Goal: Task Accomplishment & Management: Manage account settings

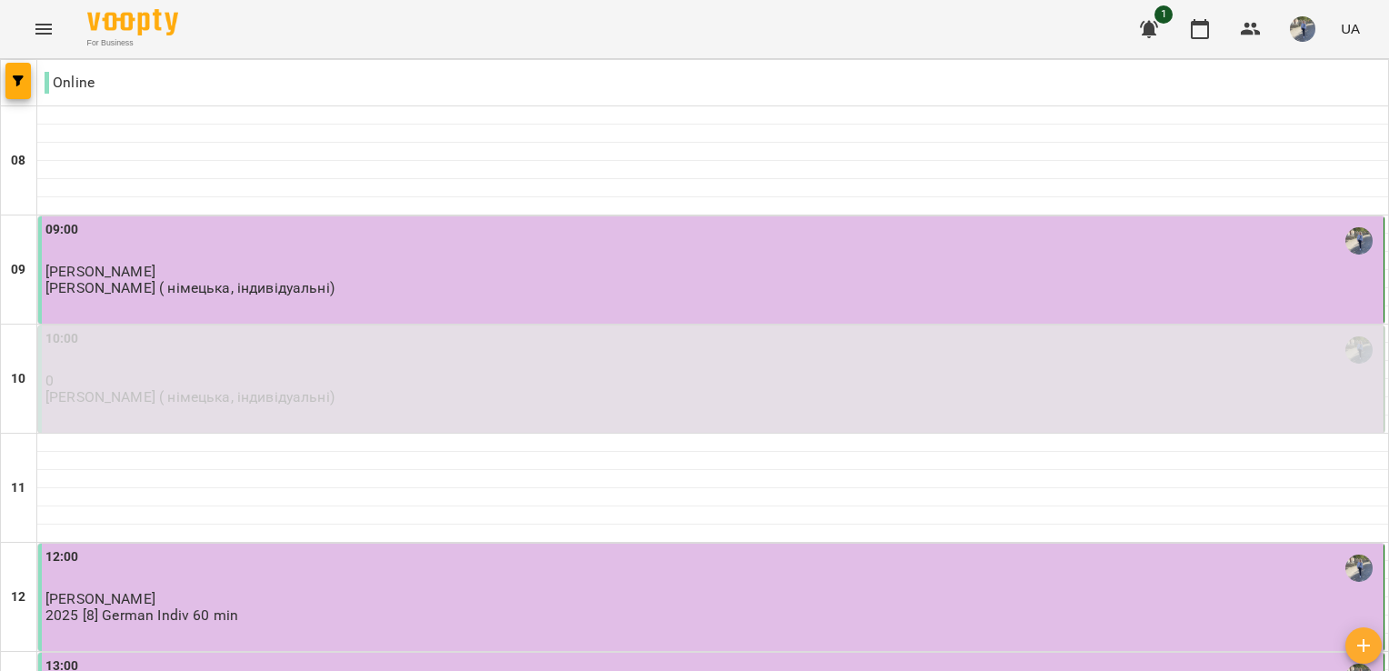
scroll to position [467, 0]
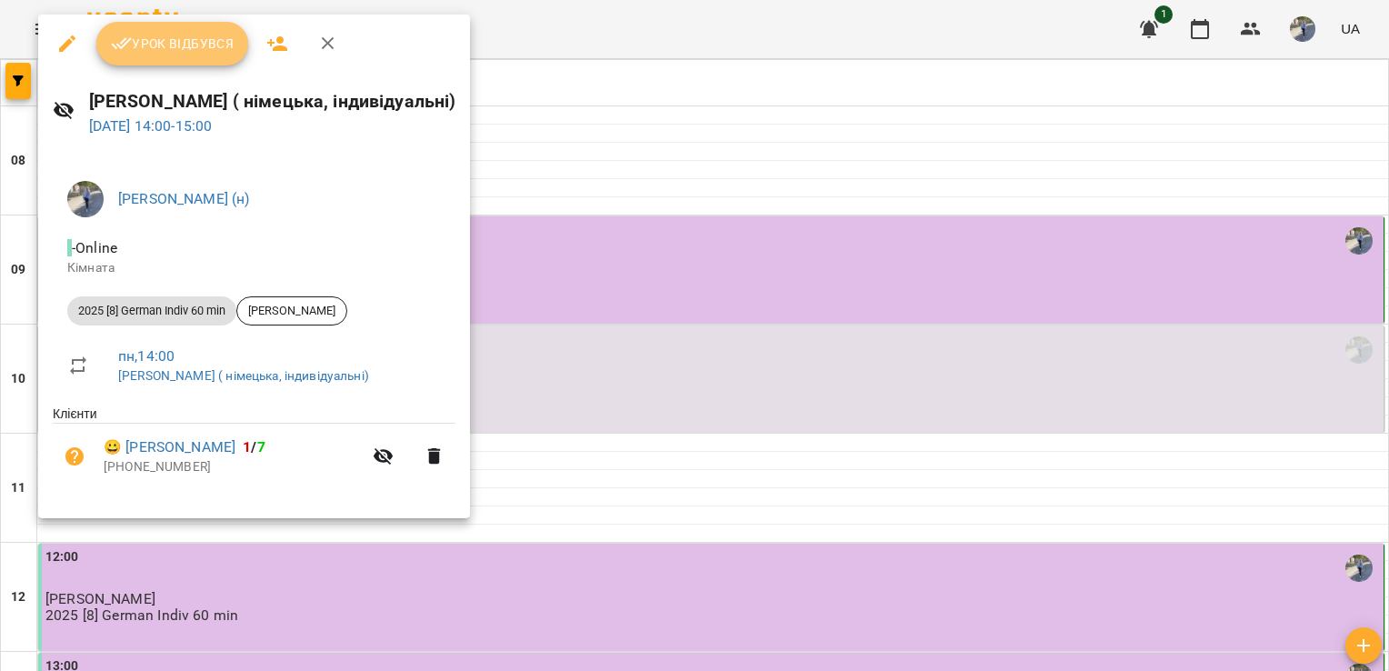
click at [195, 27] on button "Урок відбувся" at bounding box center [172, 44] width 153 height 44
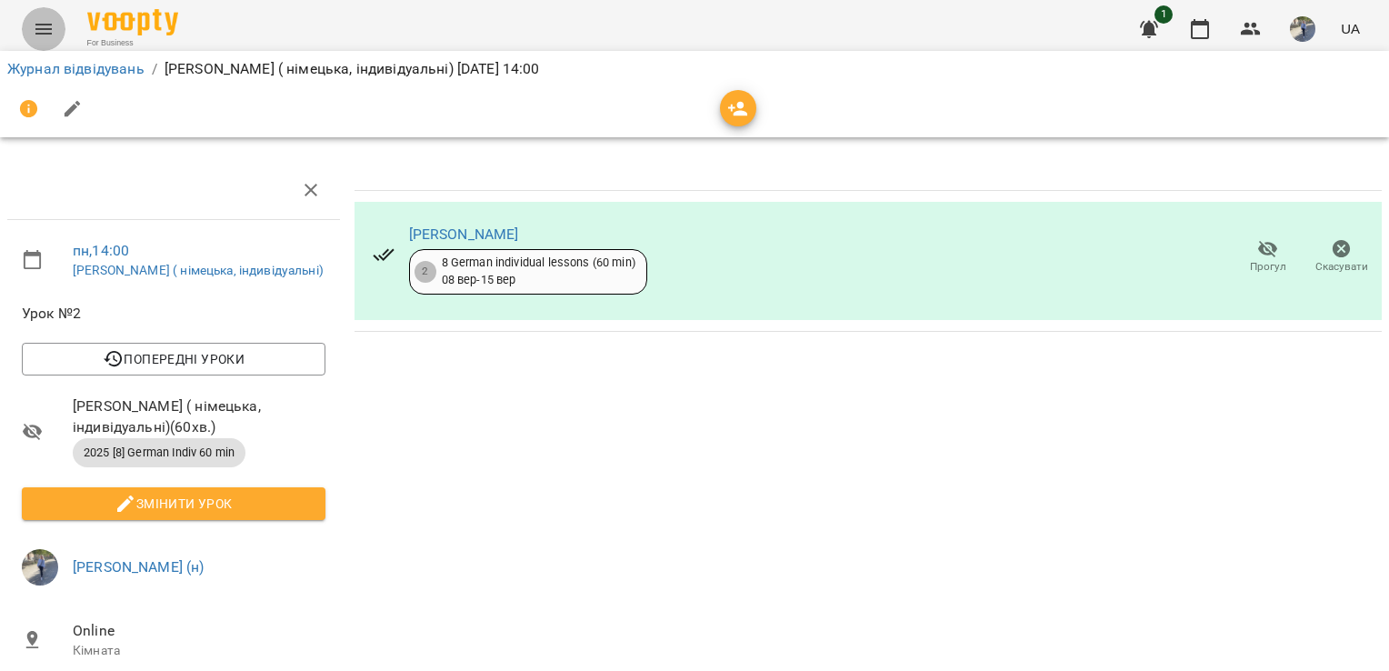
click at [40, 37] on icon "Menu" at bounding box center [44, 29] width 22 height 22
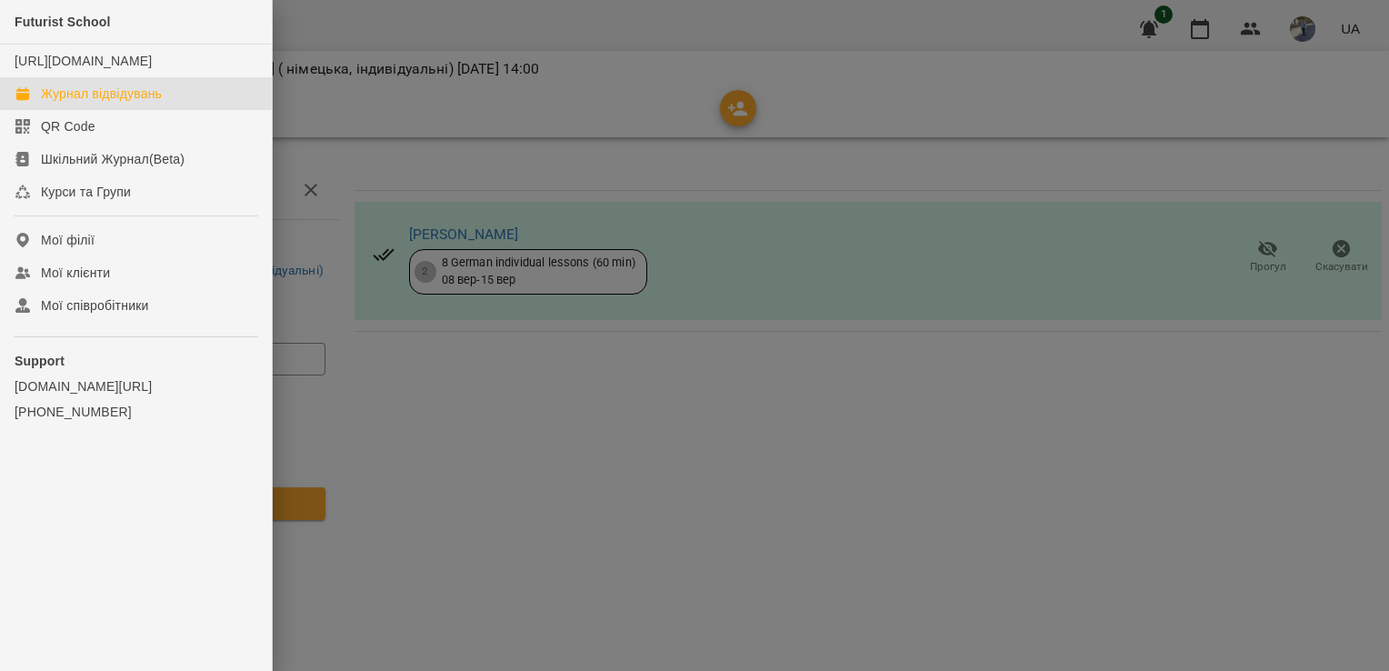
click at [105, 103] on div "Журнал відвідувань" at bounding box center [101, 94] width 121 height 18
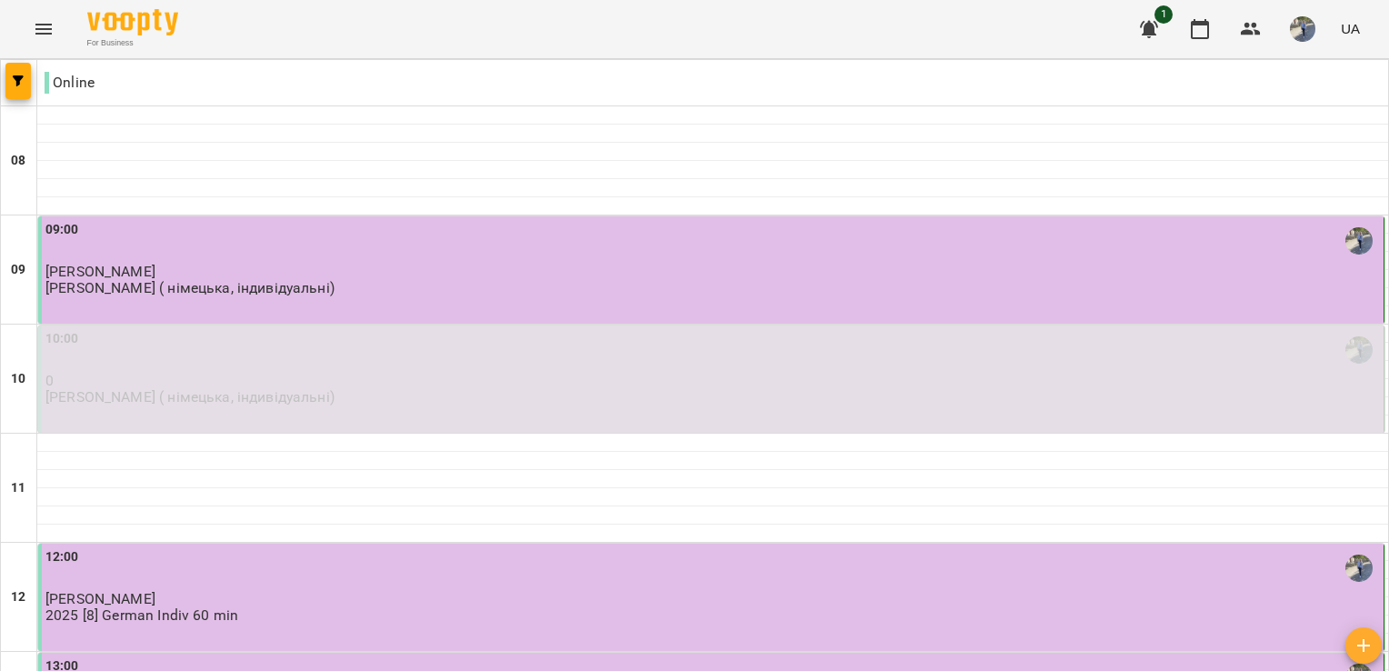
scroll to position [506, 0]
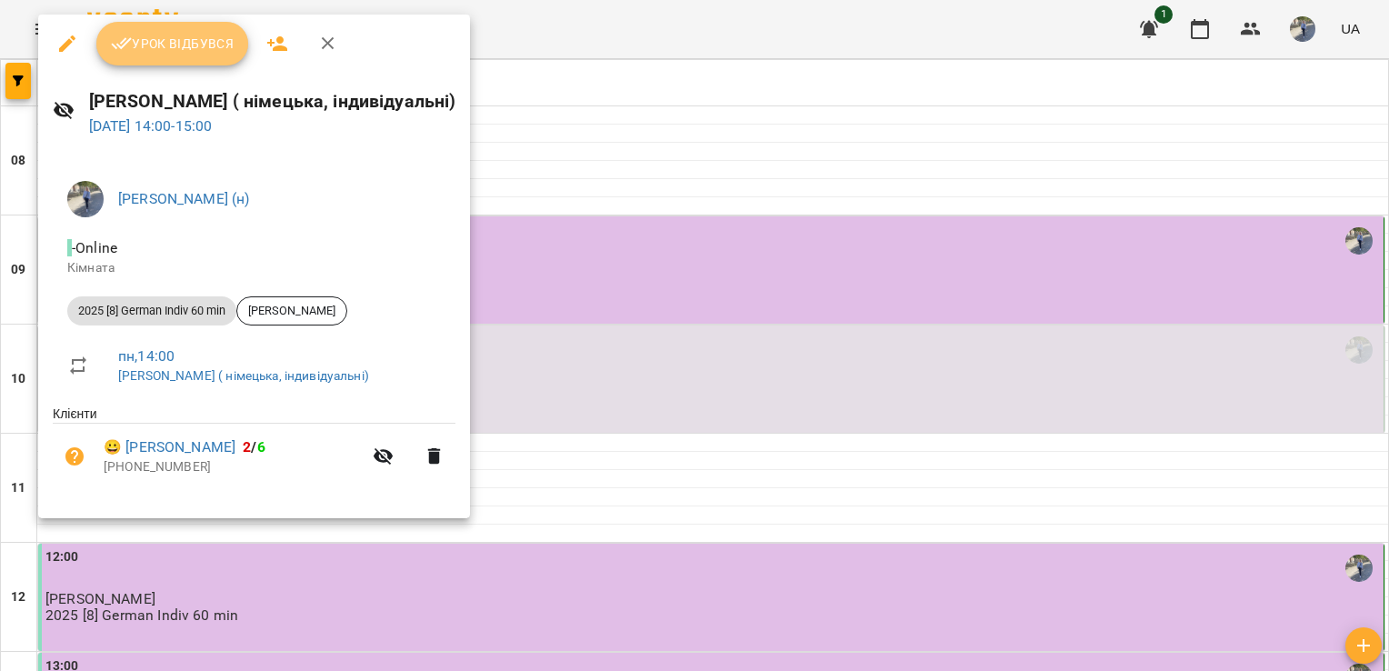
click at [168, 59] on button "Урок відбувся" at bounding box center [172, 44] width 153 height 44
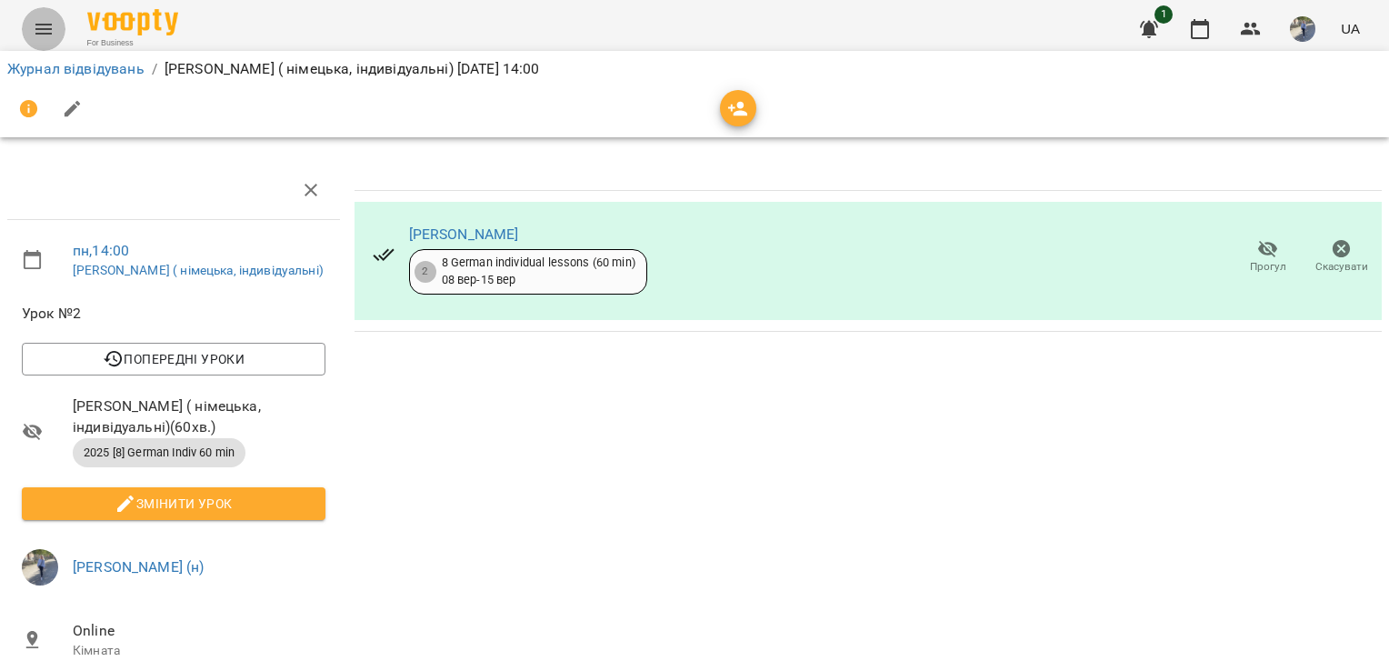
click at [60, 30] on button "Menu" at bounding box center [44, 29] width 44 height 44
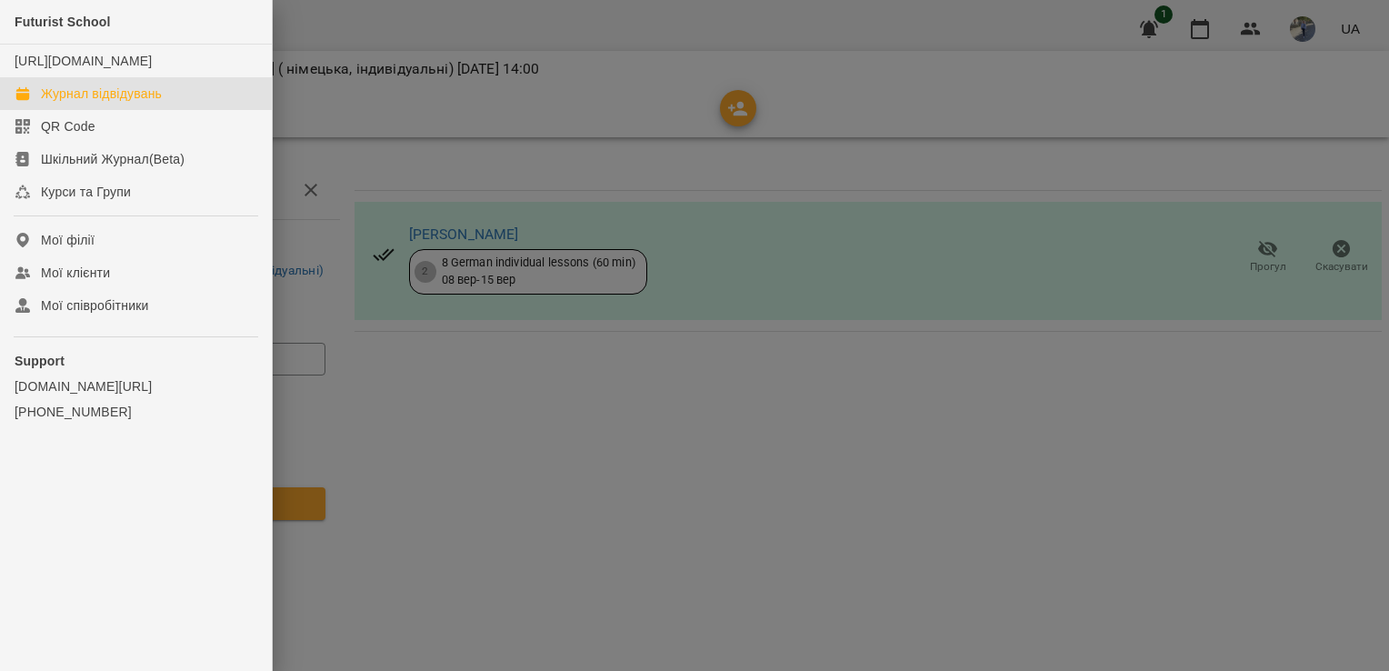
click at [104, 103] on div "Журнал відвідувань" at bounding box center [101, 94] width 121 height 18
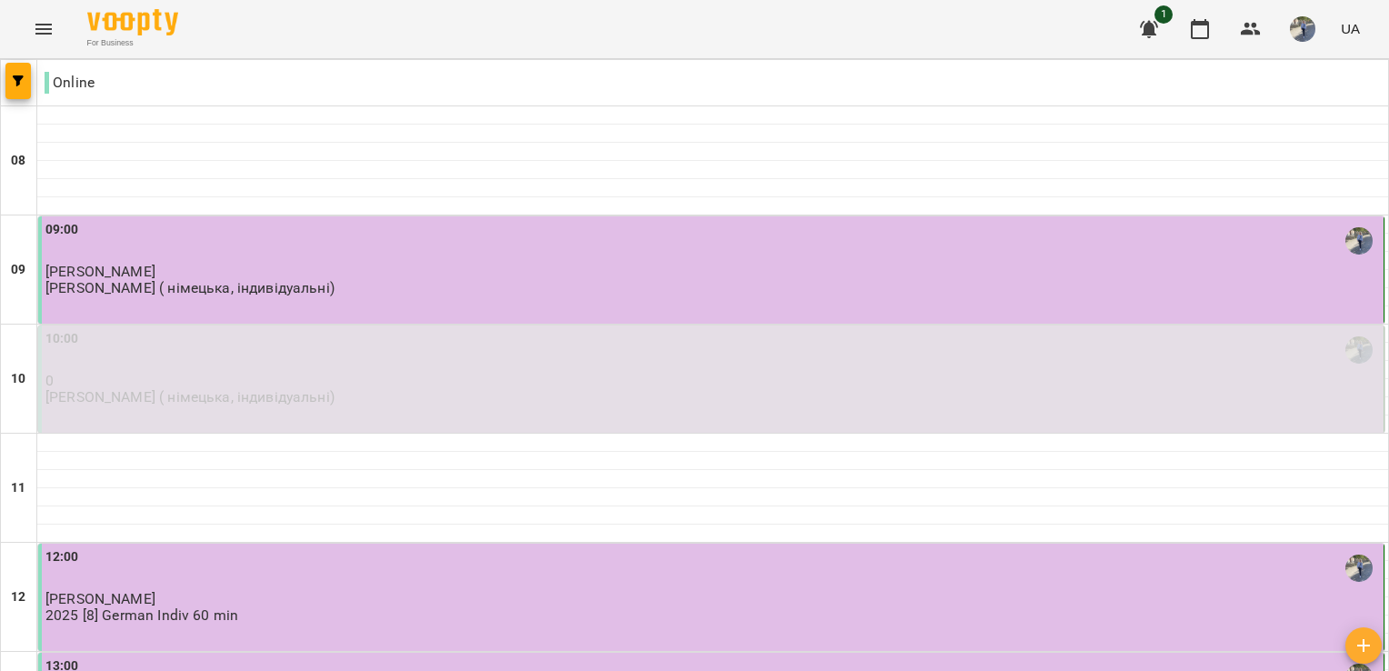
scroll to position [530, 0]
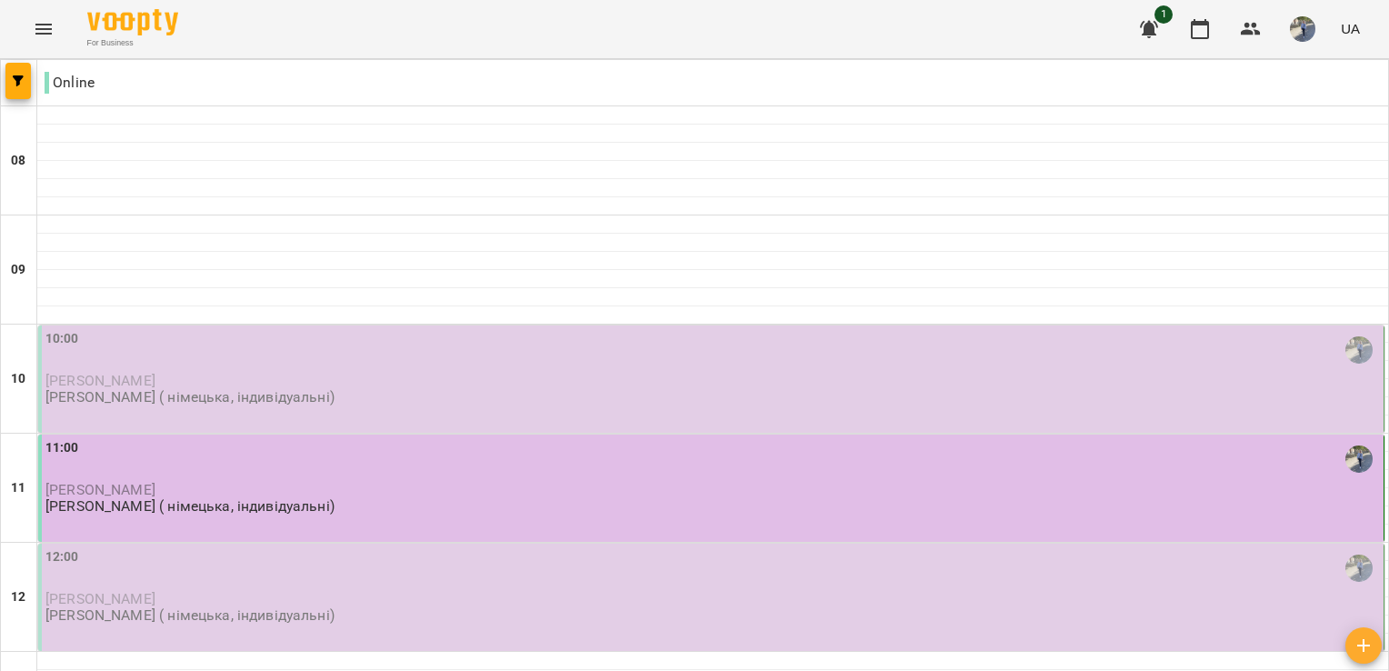
scroll to position [45, 0]
click at [1304, 25] on img "button" at bounding box center [1302, 28] width 25 height 25
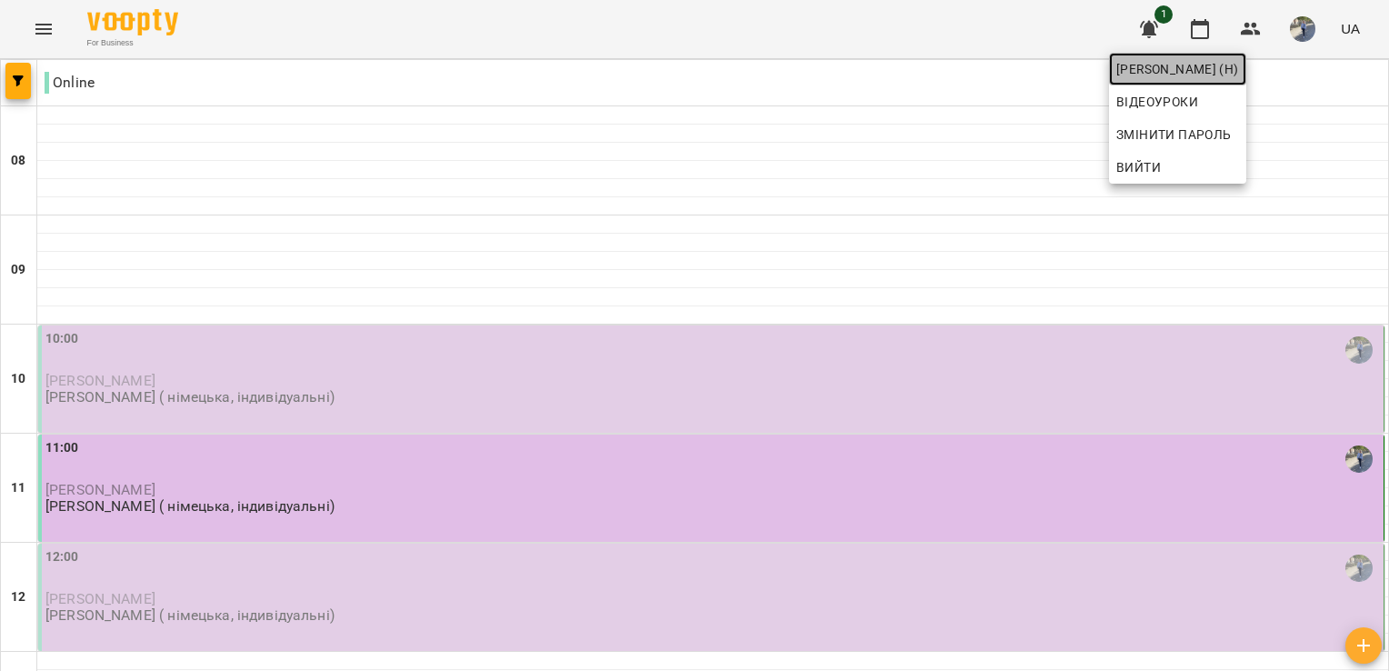
click at [1239, 64] on span "[PERSON_NAME] (н)" at bounding box center [1178, 69] width 123 height 22
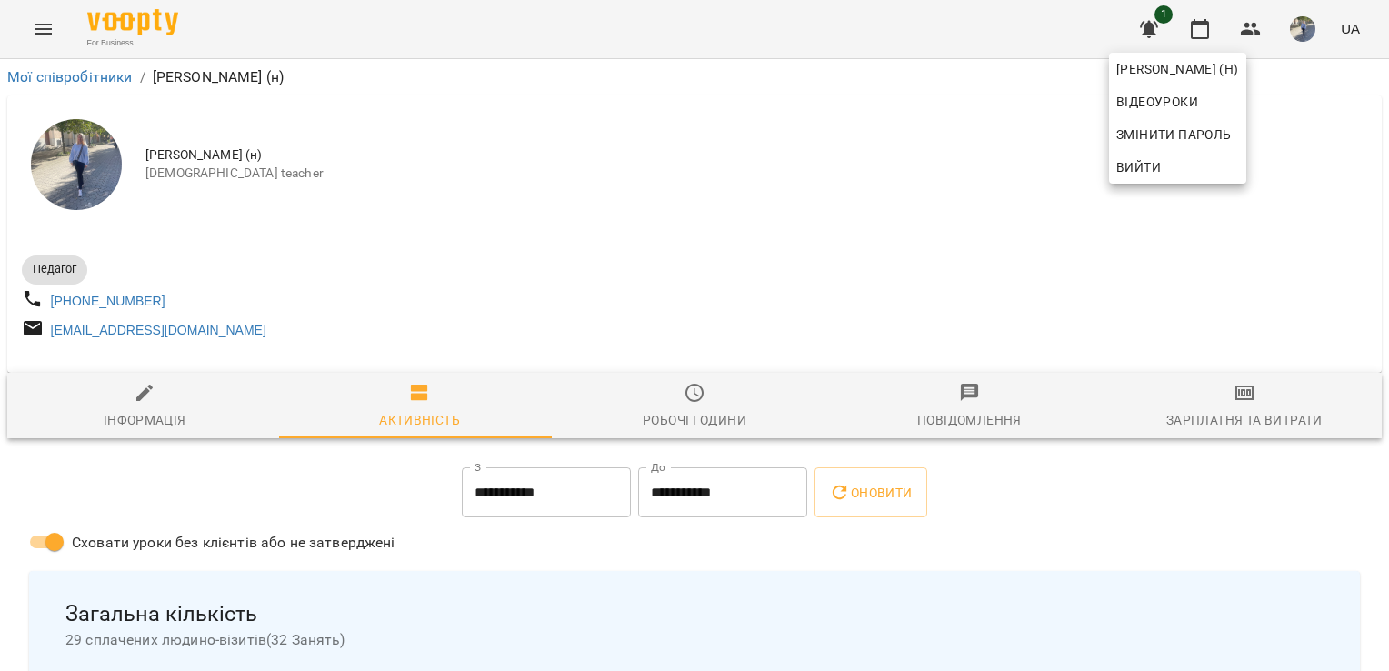
drag, startPoint x: 48, startPoint y: 16, endPoint x: 45, endPoint y: 31, distance: 15.0
click at [45, 31] on div at bounding box center [694, 335] width 1389 height 671
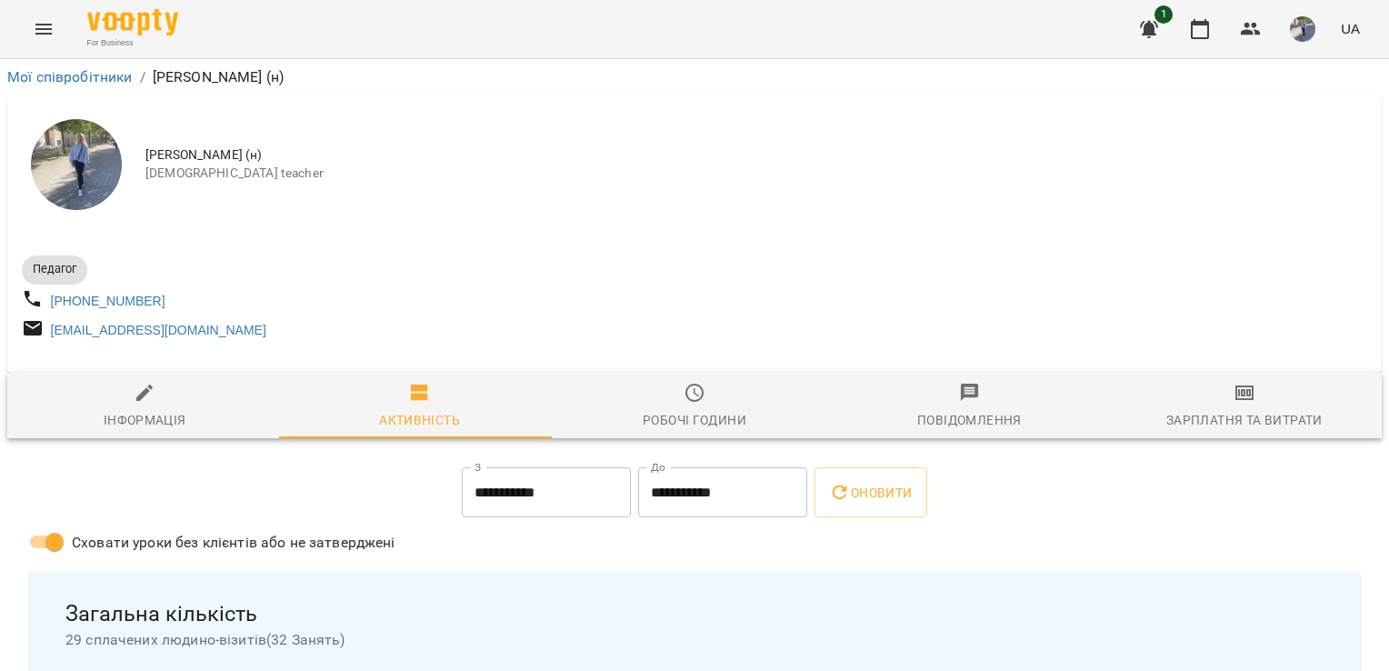
click at [45, 35] on icon "Menu" at bounding box center [44, 29] width 22 height 22
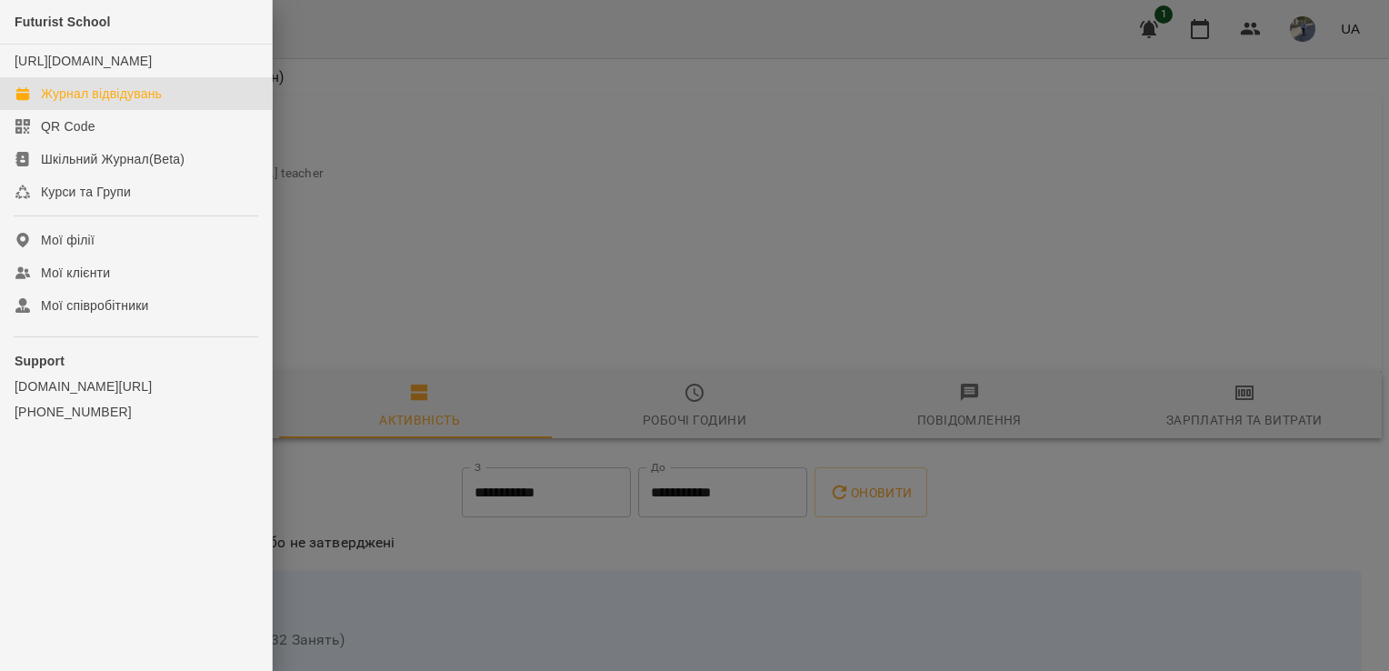
click at [80, 103] on div "Журнал відвідувань" at bounding box center [101, 94] width 121 height 18
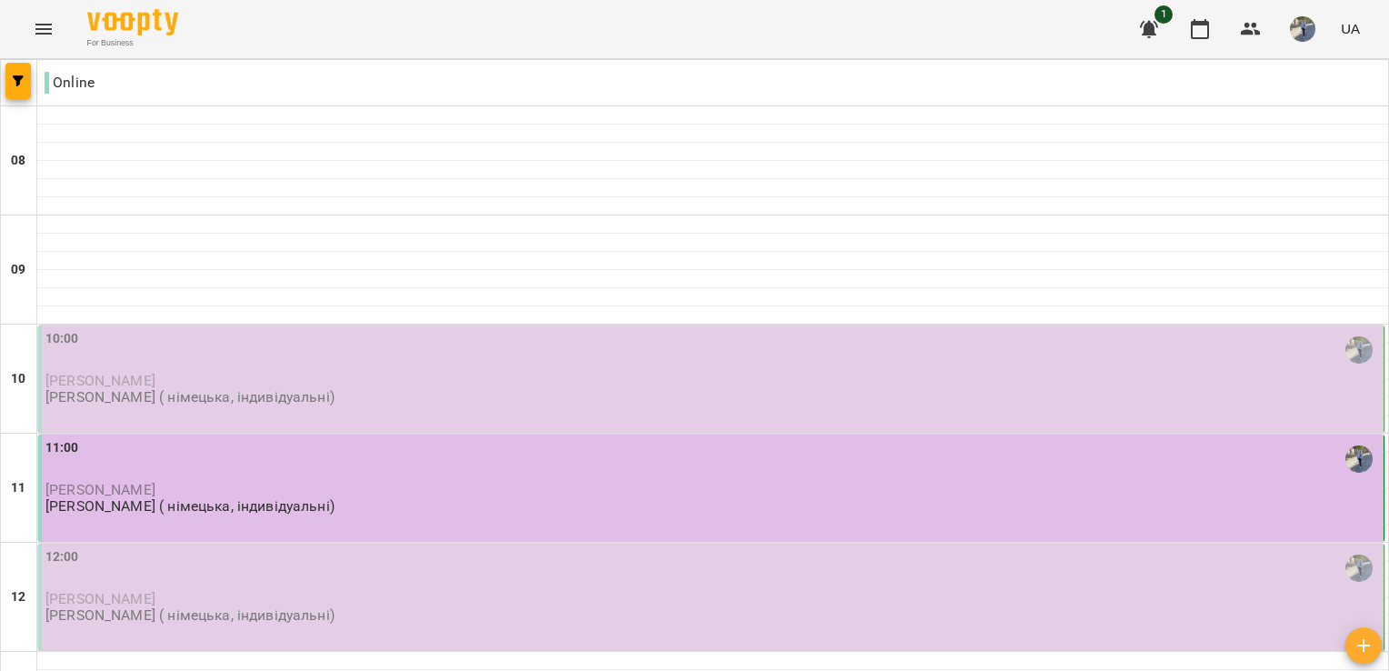
scroll to position [233, 0]
